Goal: Information Seeking & Learning: Learn about a topic

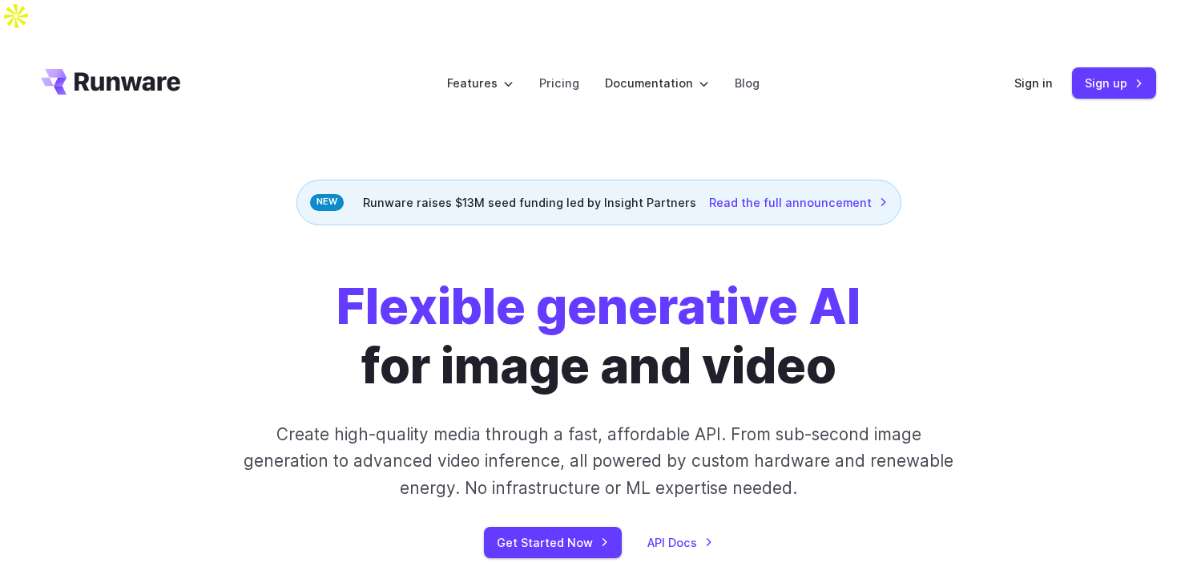
click at [706, 455] on p "Create high-quality media through a fast, affordable API. From sub-second image…" at bounding box center [599, 461] width 714 height 80
click at [596, 421] on p "Create high-quality media through a fast, affordable API. From sub-second image…" at bounding box center [599, 461] width 714 height 80
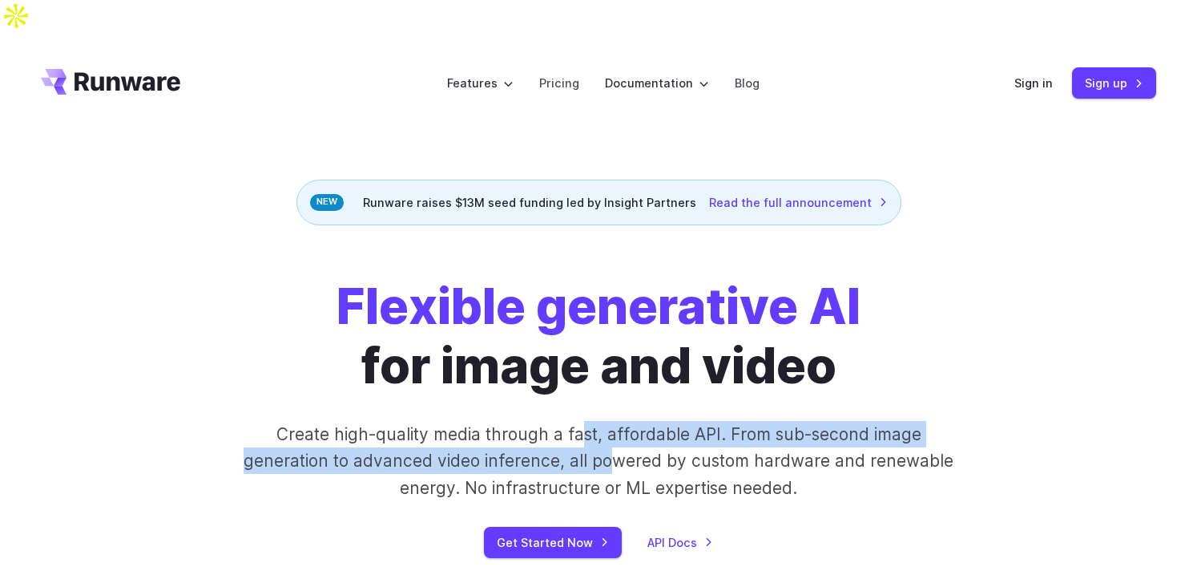
drag, startPoint x: 582, startPoint y: 393, endPoint x: 648, endPoint y: 432, distance: 76.6
click at [647, 432] on p "Create high-quality media through a fast, affordable API. From sub-second image…" at bounding box center [599, 461] width 714 height 80
click at [648, 432] on p "Create high-quality media through a fast, affordable API. From sub-second image…" at bounding box center [599, 461] width 714 height 80
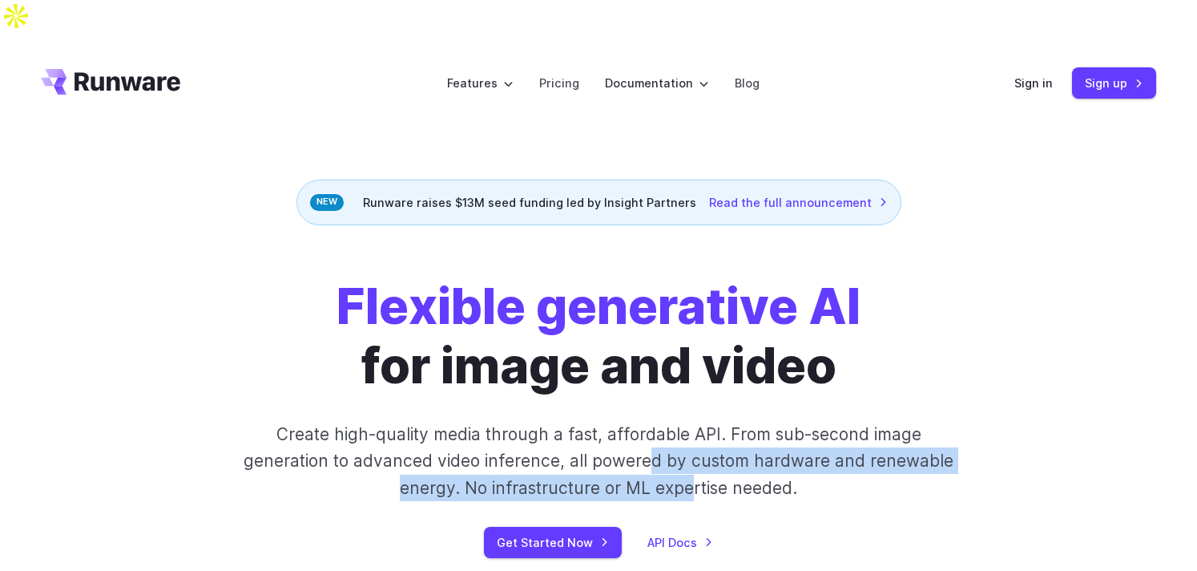
drag, startPoint x: 689, startPoint y: 458, endPoint x: 628, endPoint y: 402, distance: 82.9
click at [631, 421] on p "Create high-quality media through a fast, affordable API. From sub-second image…" at bounding box center [599, 461] width 714 height 80
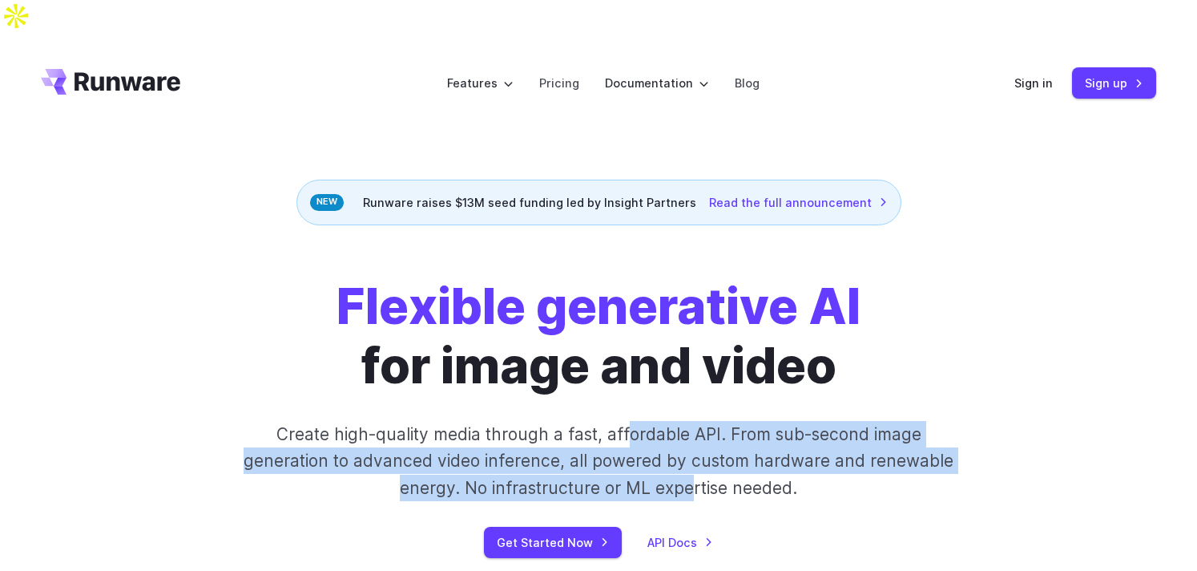
click at [628, 421] on p "Create high-quality media through a fast, affordable API. From sub-second image…" at bounding box center [599, 461] width 714 height 80
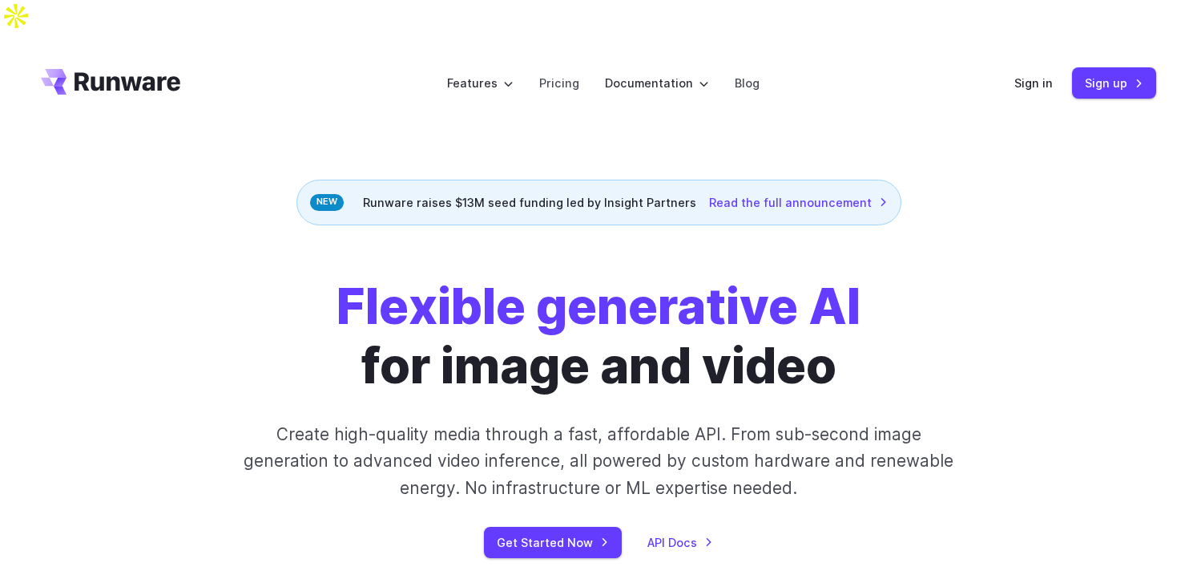
drag, startPoint x: 628, startPoint y: 402, endPoint x: 685, endPoint y: 448, distance: 73.6
click at [680, 446] on p "Create high-quality media through a fast, affordable API. From sub-second image…" at bounding box center [599, 461] width 714 height 80
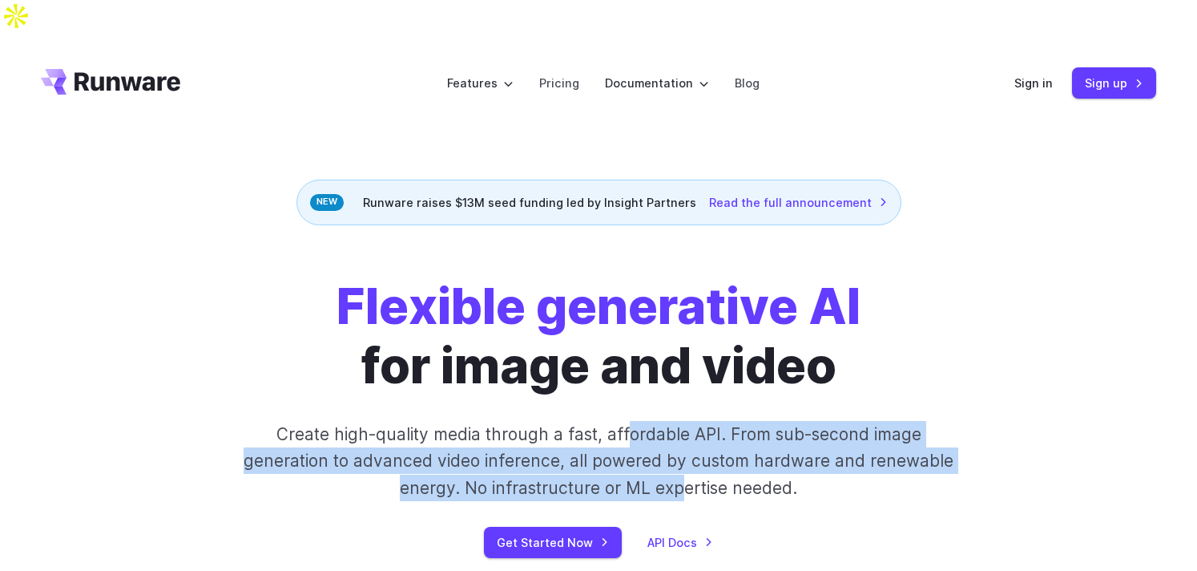
click at [685, 448] on p "Create high-quality media through a fast, affordable API. From sub-second image…" at bounding box center [599, 461] width 714 height 80
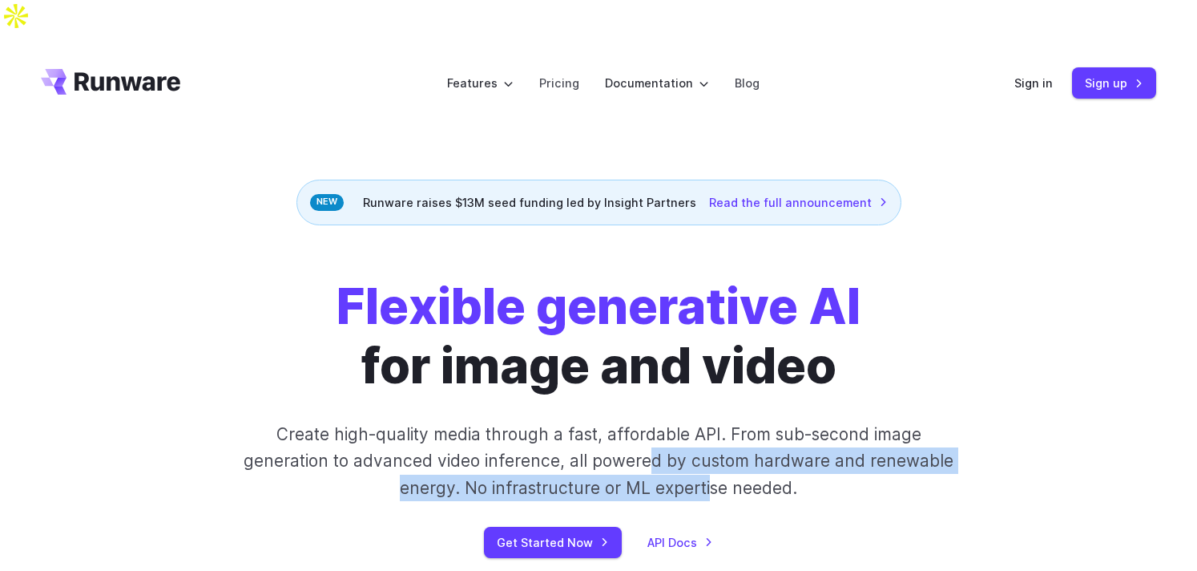
drag, startPoint x: 708, startPoint y: 448, endPoint x: 608, endPoint y: 389, distance: 117.1
click at [610, 421] on p "Create high-quality media through a fast, affordable API. From sub-second image…" at bounding box center [599, 461] width 714 height 80
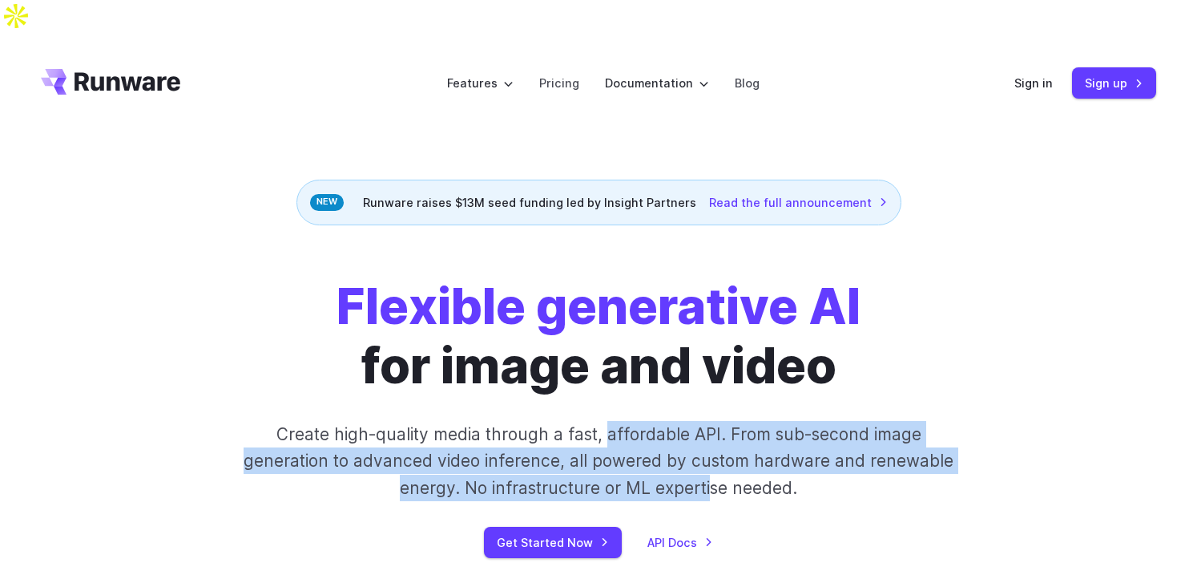
click at [608, 421] on p "Create high-quality media through a fast, affordable API. From sub-second image…" at bounding box center [599, 461] width 714 height 80
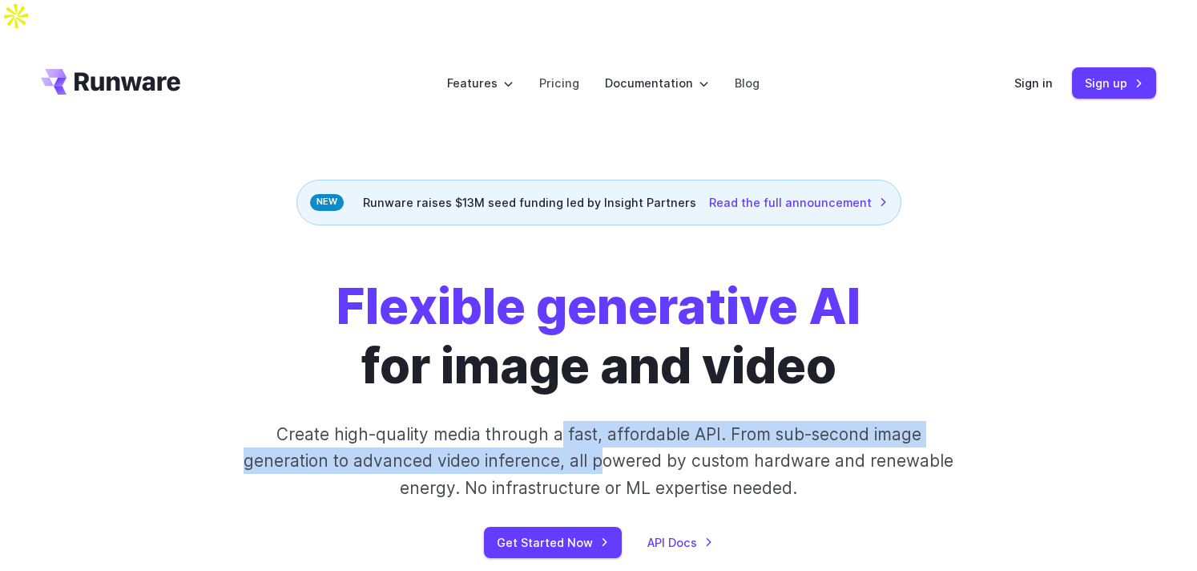
drag, startPoint x: 563, startPoint y: 399, endPoint x: 628, endPoint y: 446, distance: 79.8
click at [624, 444] on p "Create high-quality media through a fast, affordable API. From sub-second image…" at bounding box center [599, 461] width 714 height 80
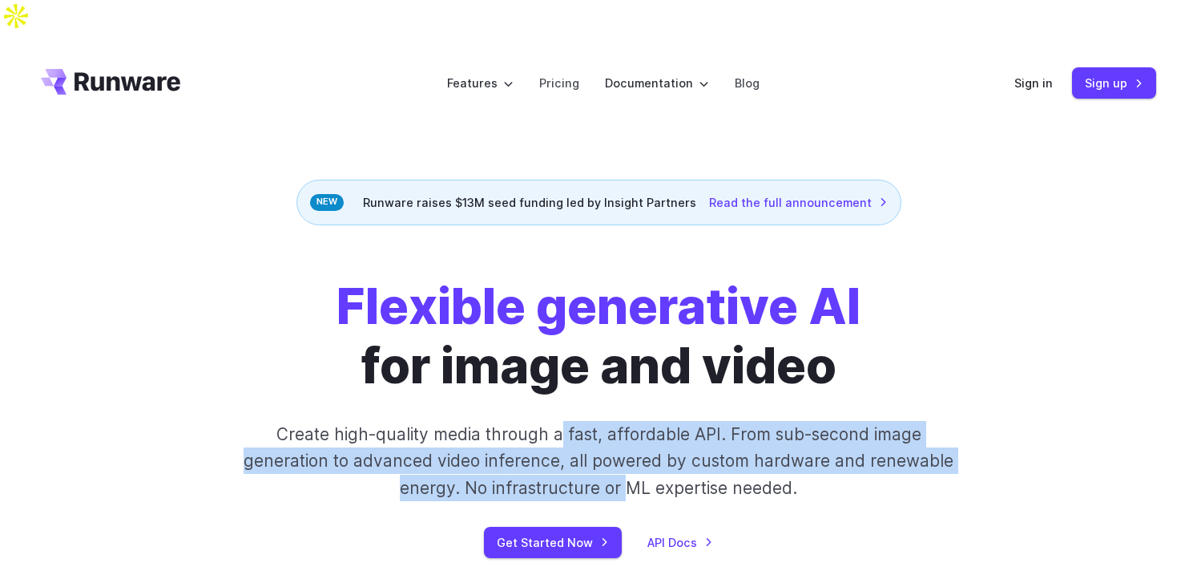
click at [628, 446] on p "Create high-quality media through a fast, affordable API. From sub-second image…" at bounding box center [599, 461] width 714 height 80
drag, startPoint x: 658, startPoint y: 442, endPoint x: 586, endPoint y: 394, distance: 87.1
click at [587, 421] on p "Create high-quality media through a fast, affordable API. From sub-second image…" at bounding box center [599, 461] width 714 height 80
click at [586, 421] on p "Create high-quality media through a fast, affordable API. From sub-second image…" at bounding box center [599, 461] width 714 height 80
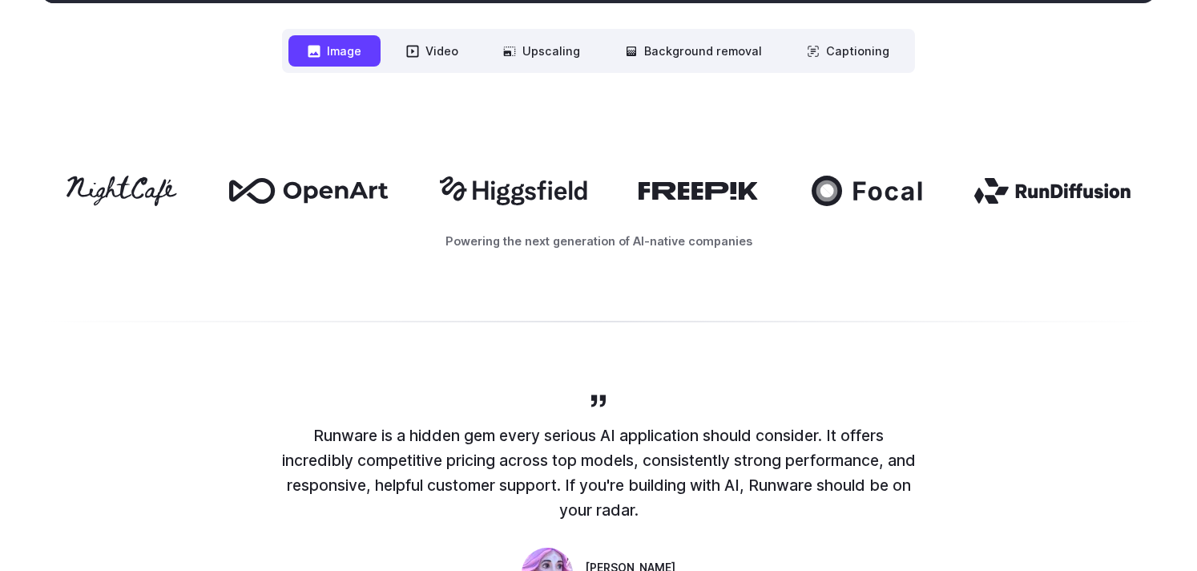
scroll to position [1119, 0]
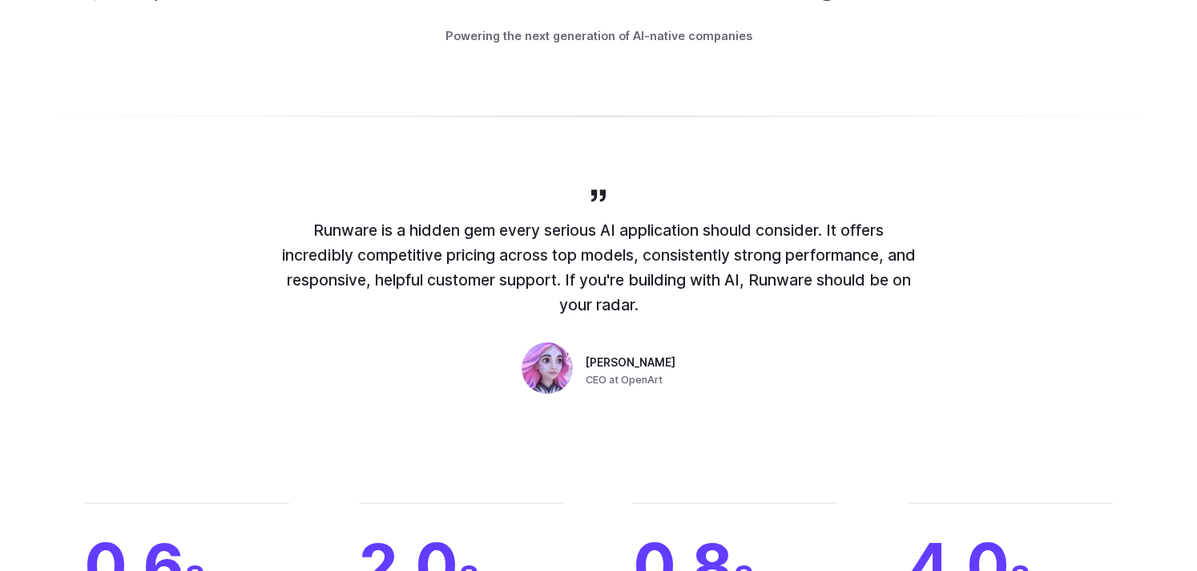
drag, startPoint x: 643, startPoint y: 266, endPoint x: 621, endPoint y: 253, distance: 25.2
click at [621, 253] on p "Runware is a hidden gem every serious AI application should consider. It offers…" at bounding box center [598, 267] width 641 height 99
click at [625, 256] on p "Runware is a hidden gem every serious AI application should consider. It offers…" at bounding box center [598, 267] width 641 height 99
drag, startPoint x: 659, startPoint y: 278, endPoint x: 633, endPoint y: 256, distance: 33.6
click at [606, 236] on p "Runware is a hidden gem every serious AI application should consider. It offers…" at bounding box center [598, 267] width 641 height 99
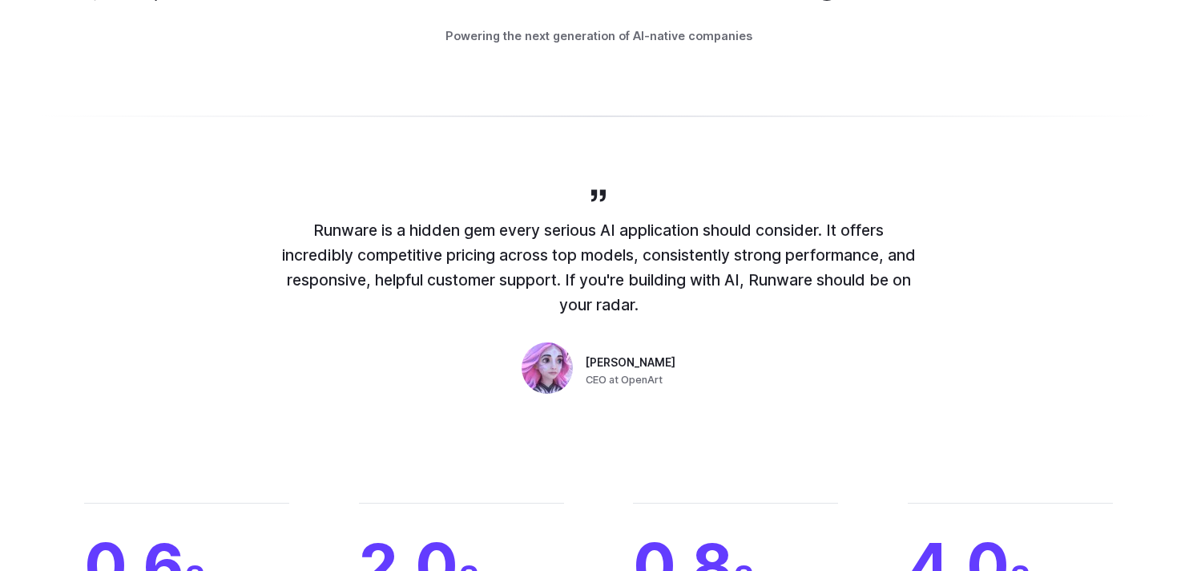
click at [633, 256] on p "Runware is a hidden gem every serious AI application should consider. It offers…" at bounding box center [598, 267] width 641 height 99
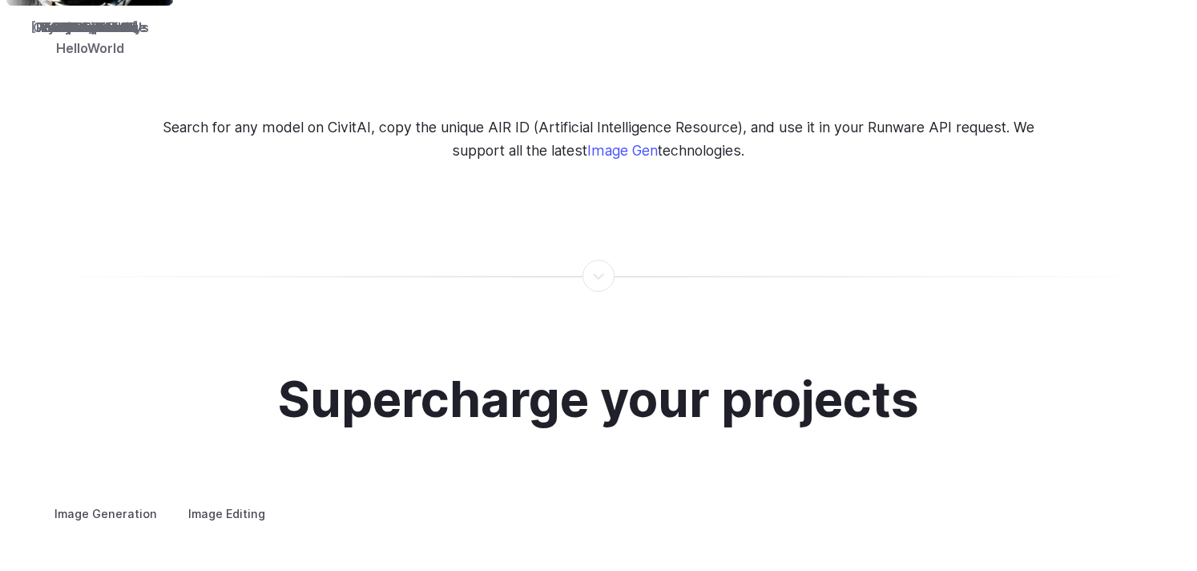
scroll to position [3191, 0]
